Goal: Task Accomplishment & Management: Manage account settings

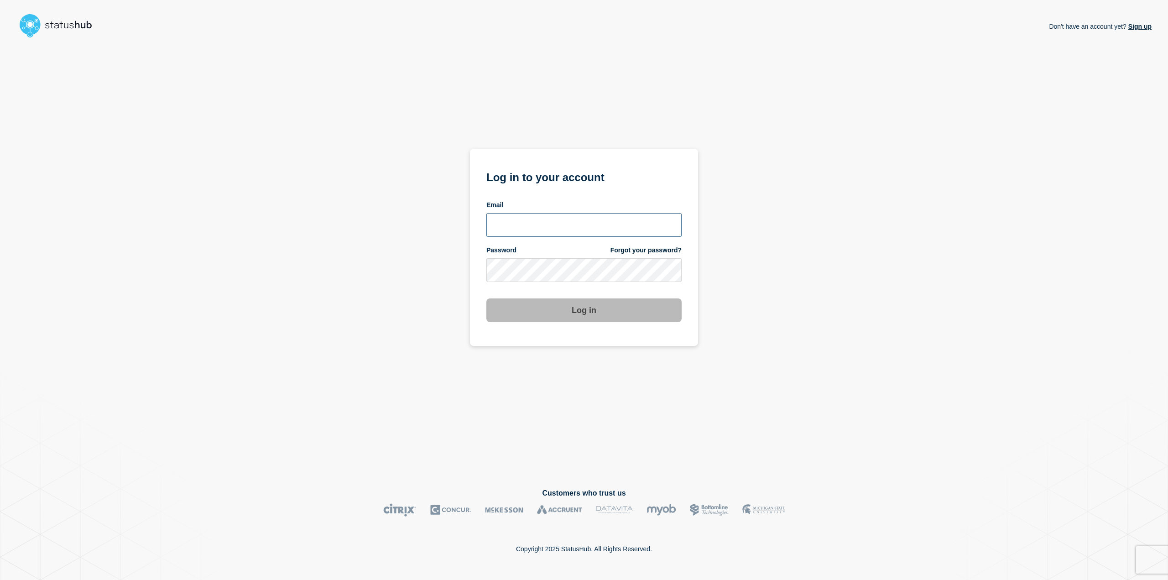
type input "hanna.vajda@ist.com"
click at [517, 313] on button "Log in" at bounding box center [583, 310] width 195 height 24
